Goal: Task Accomplishment & Management: Use online tool/utility

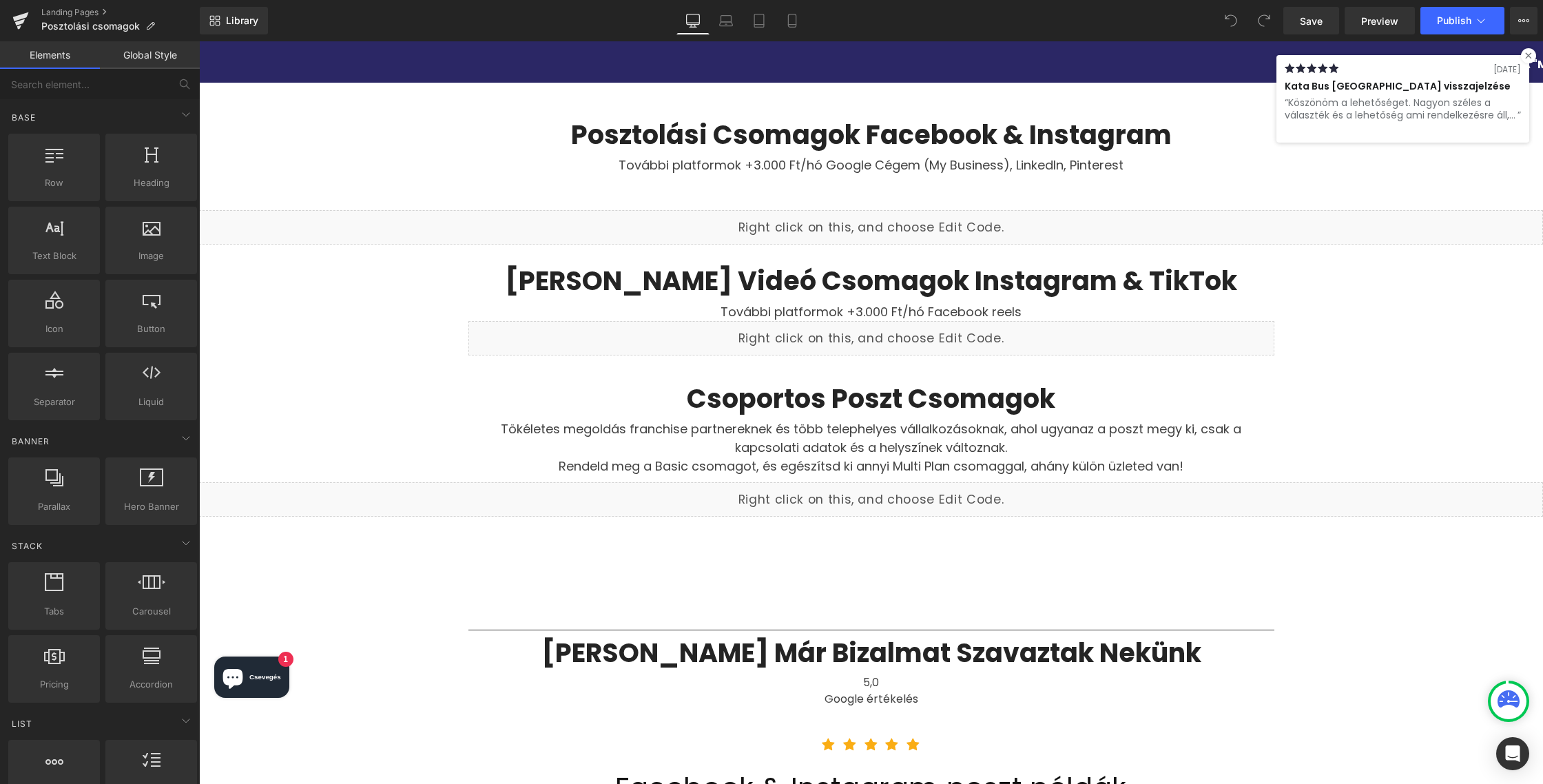
scroll to position [1899, 0]
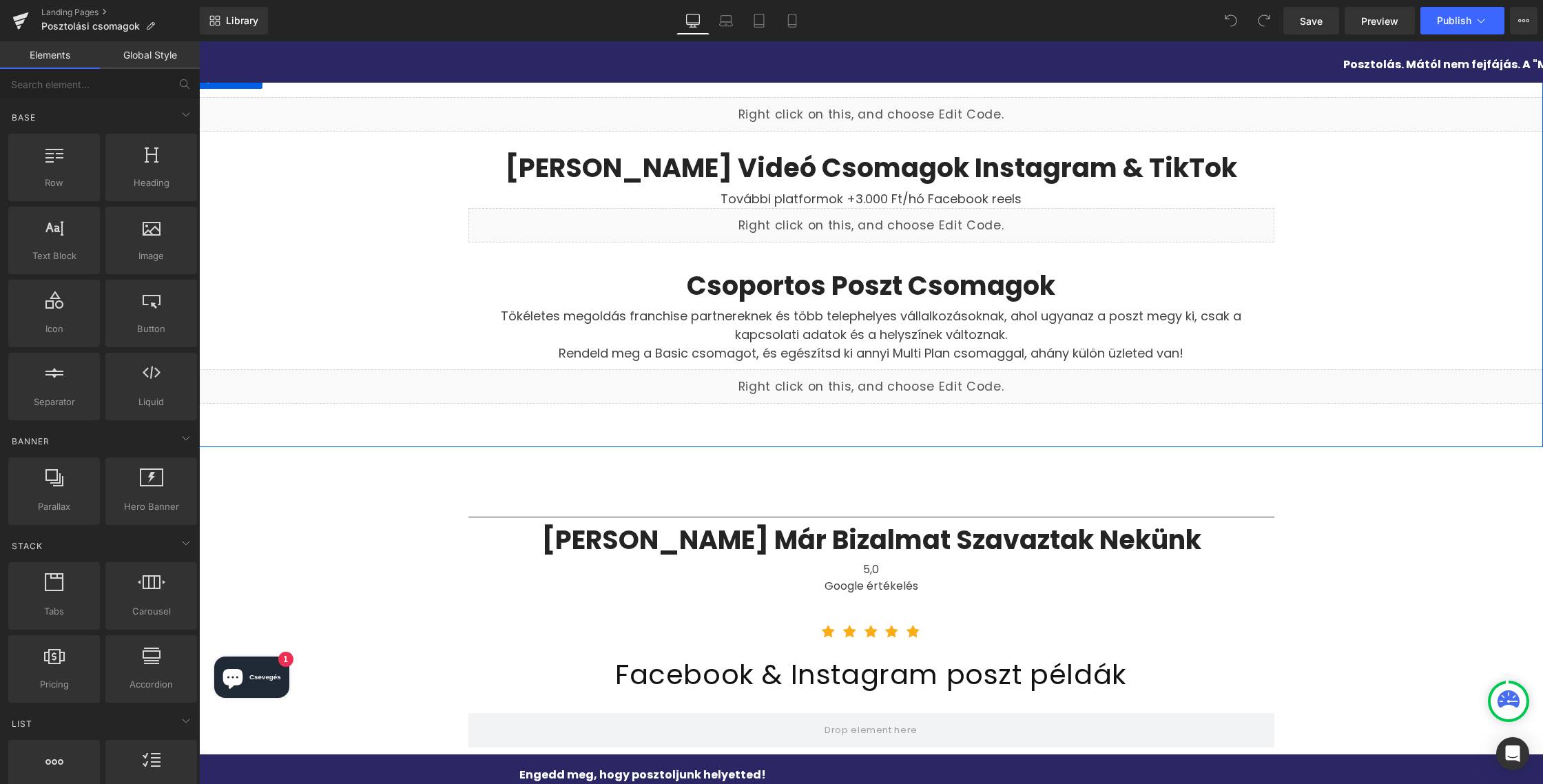
click at [884, 372] on link at bounding box center [886, 380] width 14 height 16
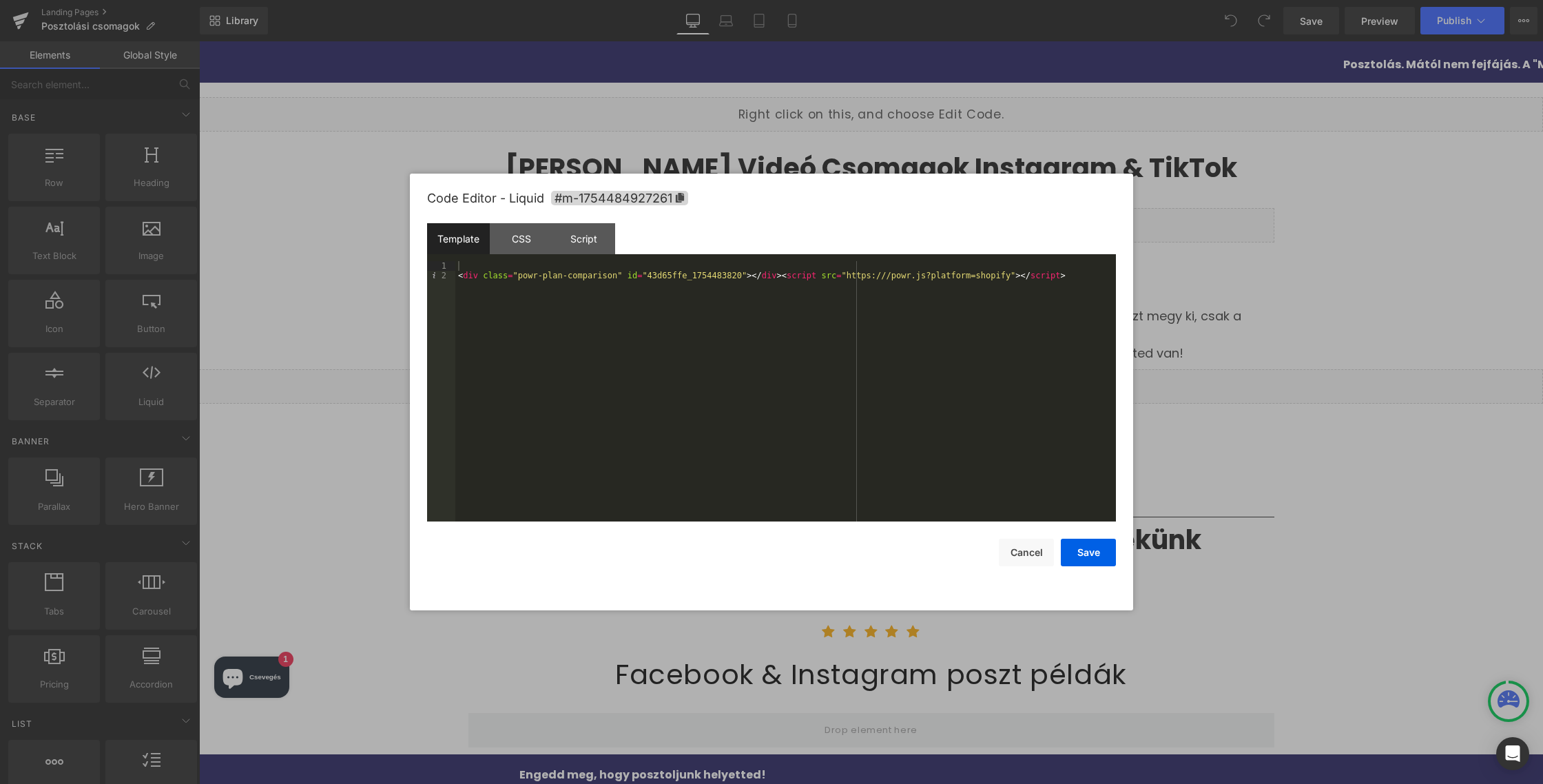
click at [461, 272] on div "< div class = "powr-plan-comparison" id = "43d65ffe_1754483820" > </ div > < sc…" at bounding box center [785, 401] width 661 height 280
click at [1092, 555] on button "Save" at bounding box center [1088, 551] width 55 height 28
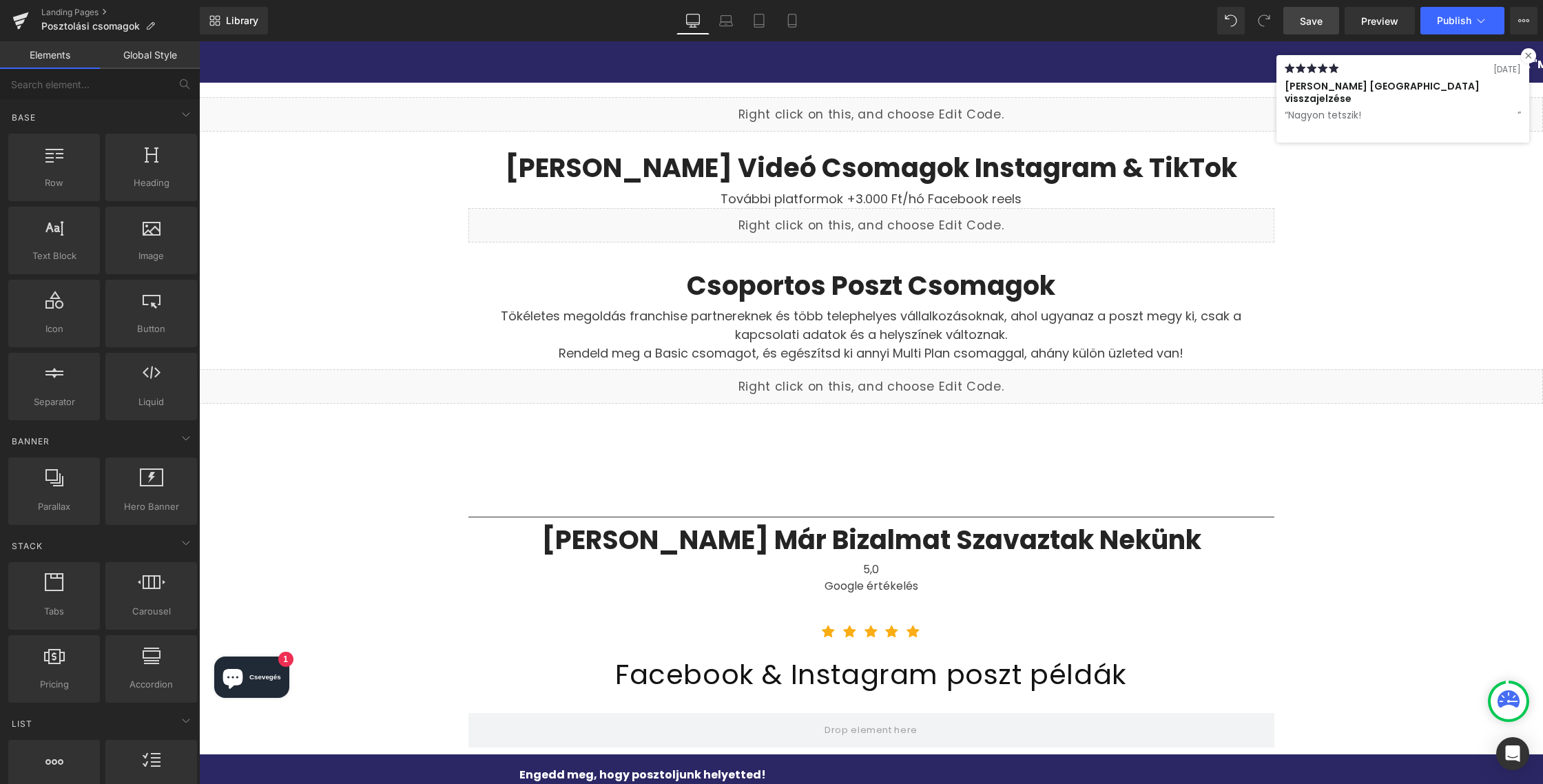
click at [1312, 20] on span "Save" at bounding box center [1311, 21] width 23 height 14
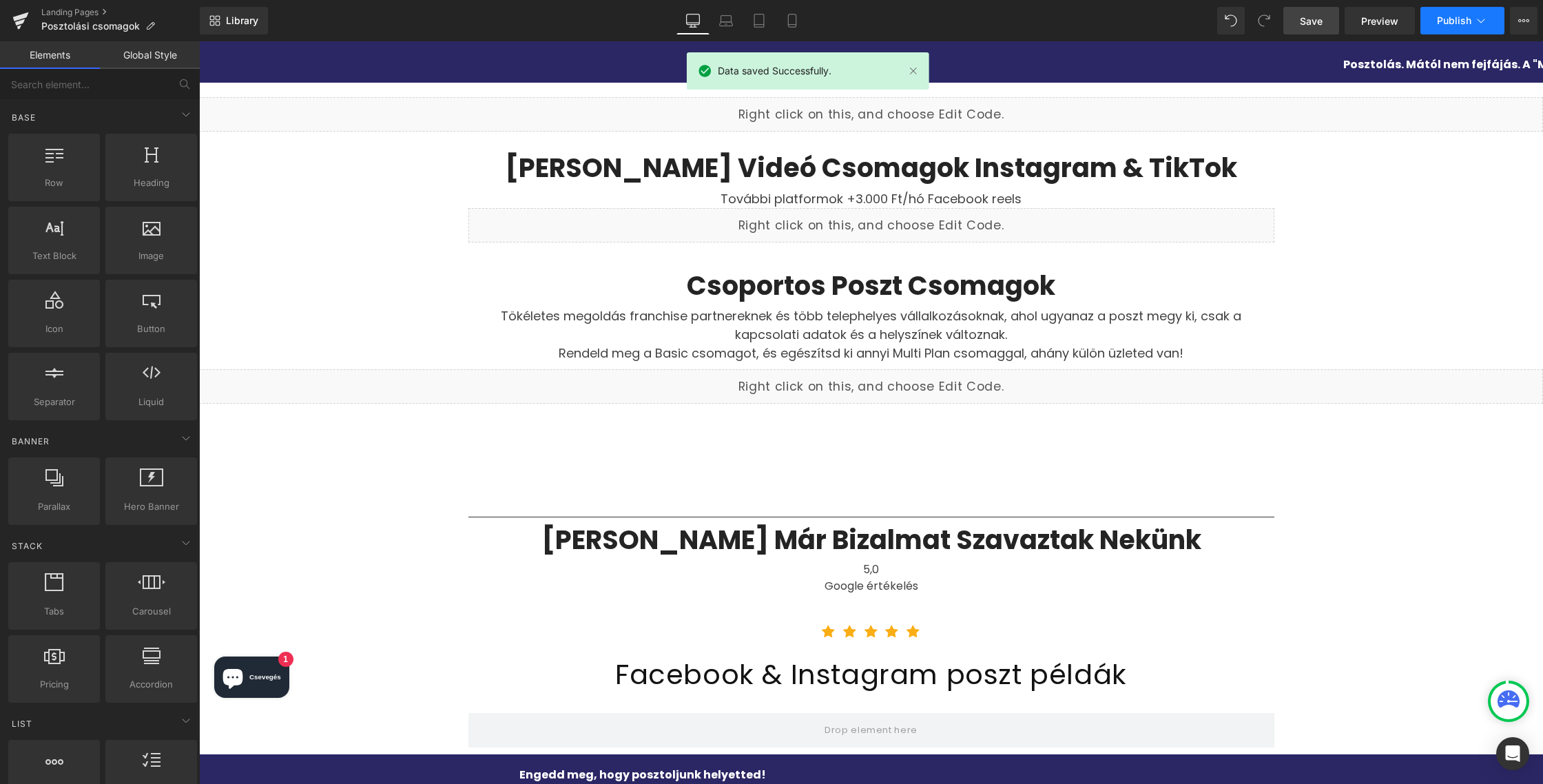
click at [1455, 24] on span "Publish" at bounding box center [1454, 21] width 34 height 11
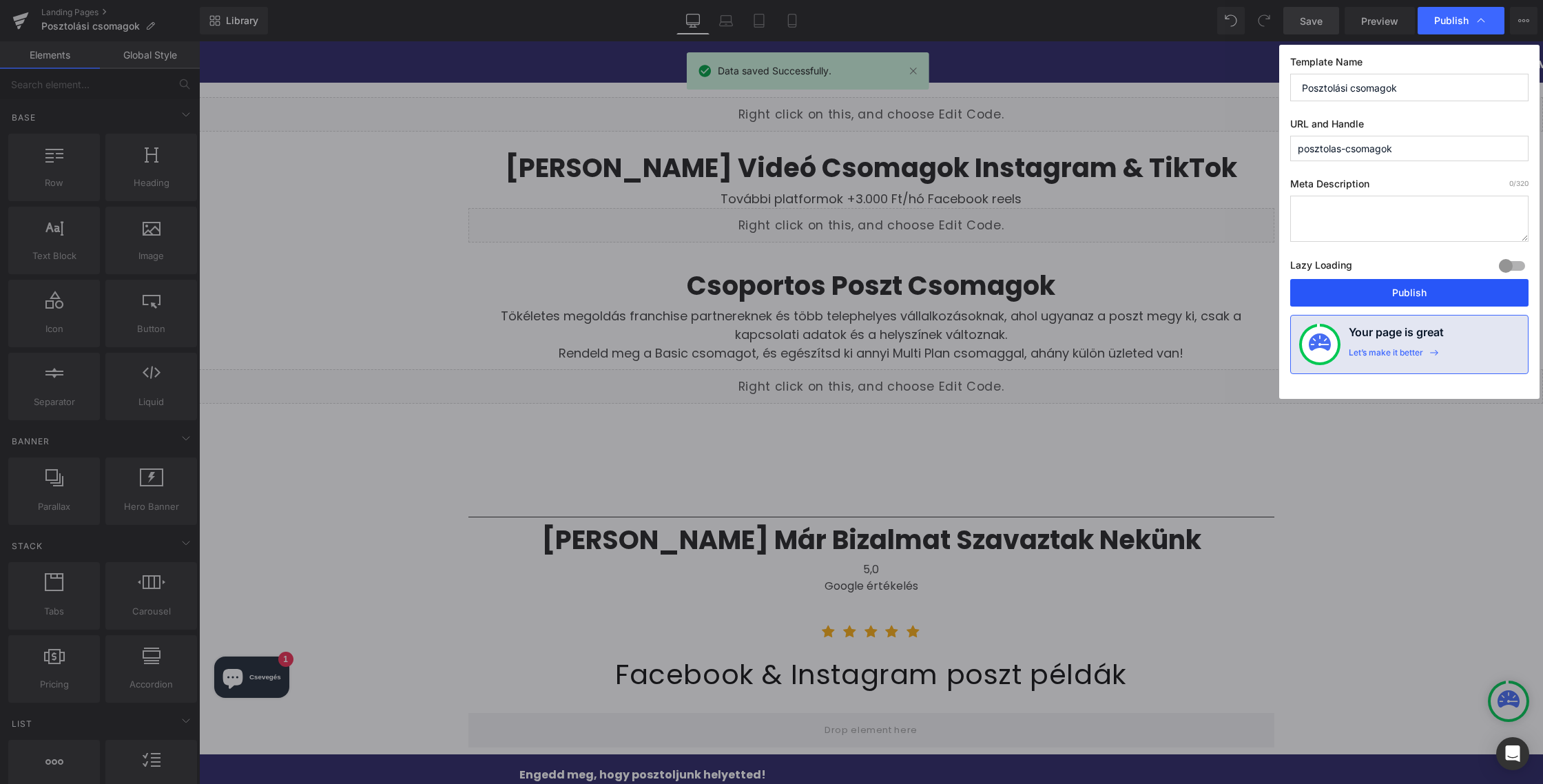
click at [1402, 290] on button "Publish" at bounding box center [1409, 292] width 238 height 28
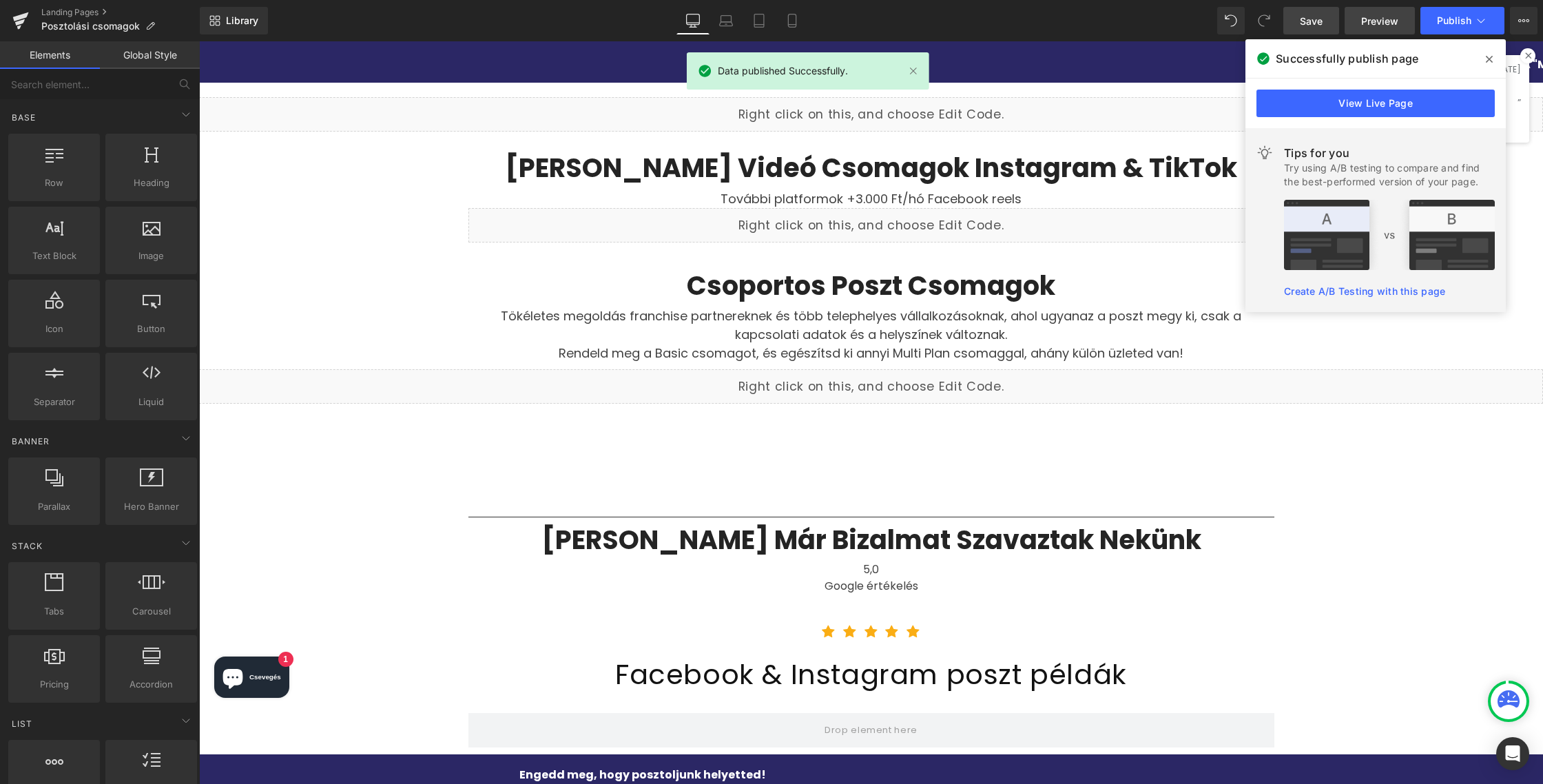
click at [1396, 30] on link "Preview" at bounding box center [1380, 20] width 70 height 28
